Goal: Task Accomplishment & Management: Manage account settings

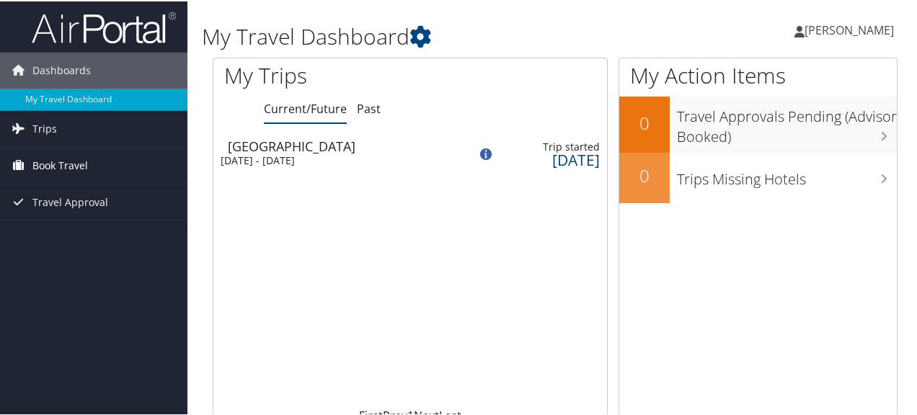
click at [63, 170] on span "Book Travel" at bounding box center [60, 164] width 56 height 36
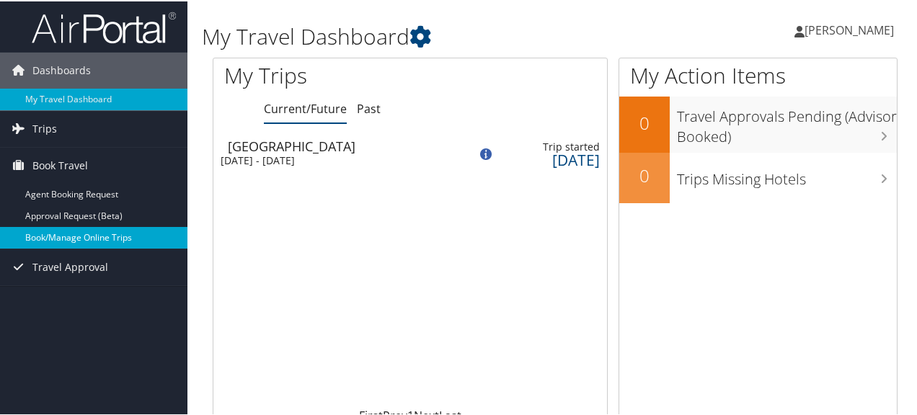
click at [102, 236] on link "Book/Manage Online Trips" at bounding box center [93, 237] width 187 height 22
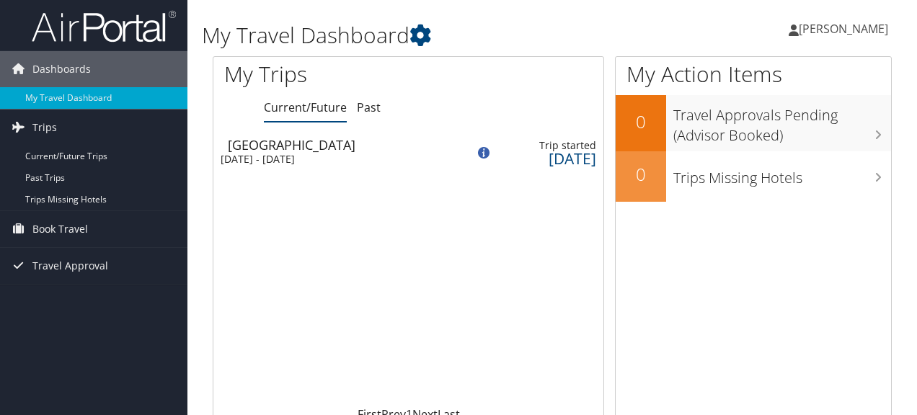
click at [66, 174] on link "Past Trips" at bounding box center [93, 178] width 187 height 22
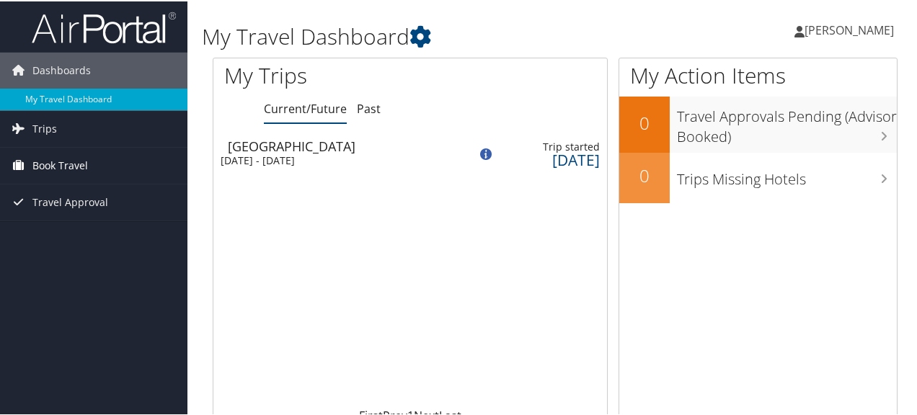
click at [78, 156] on span "Book Travel" at bounding box center [60, 164] width 56 height 36
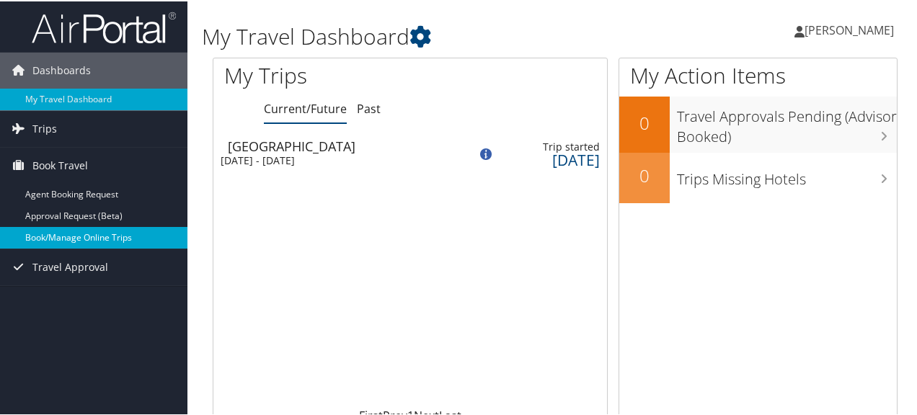
click at [90, 232] on link "Book/Manage Online Trips" at bounding box center [93, 237] width 187 height 22
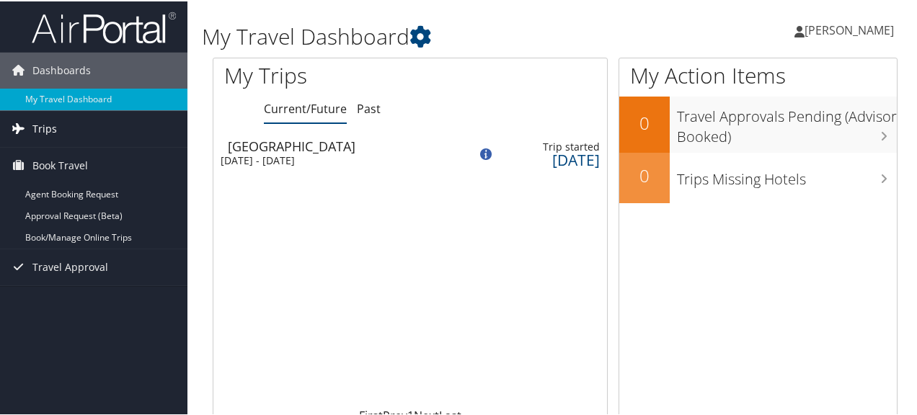
click at [62, 124] on link "Trips" at bounding box center [93, 128] width 187 height 36
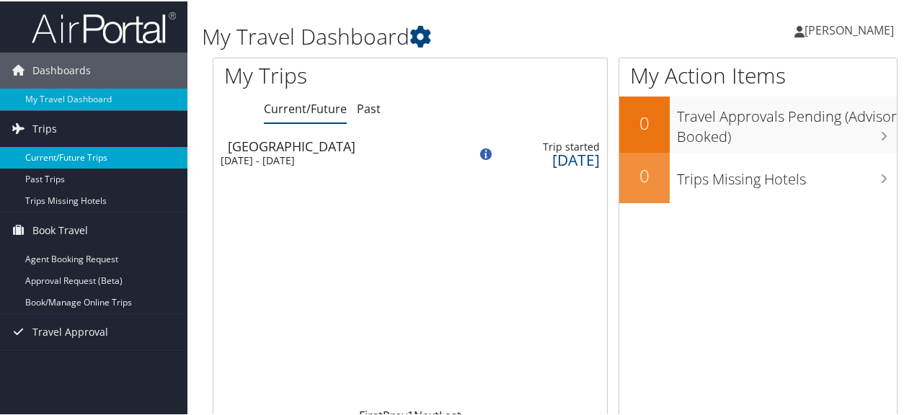
click at [67, 151] on link "Current/Future Trips" at bounding box center [93, 157] width 187 height 22
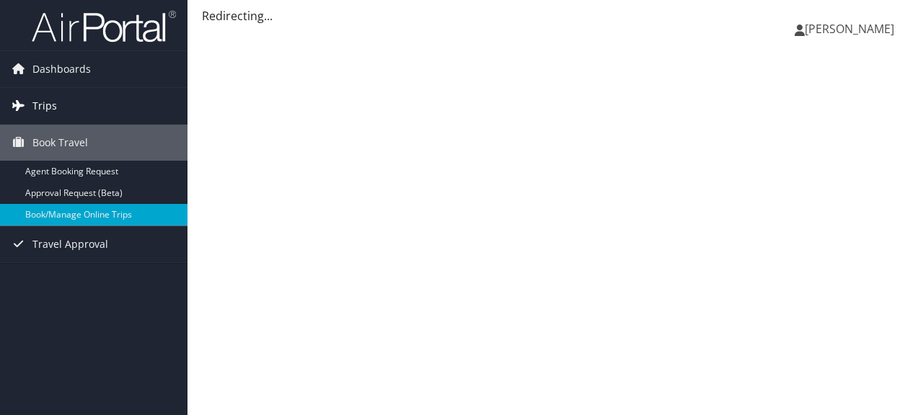
click at [66, 105] on link "Trips" at bounding box center [93, 106] width 187 height 36
